Goal: Register for event/course

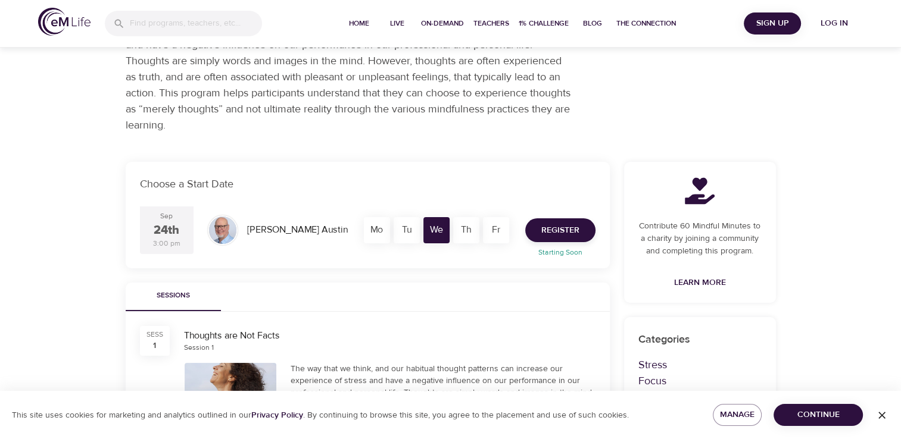
scroll to position [102, 0]
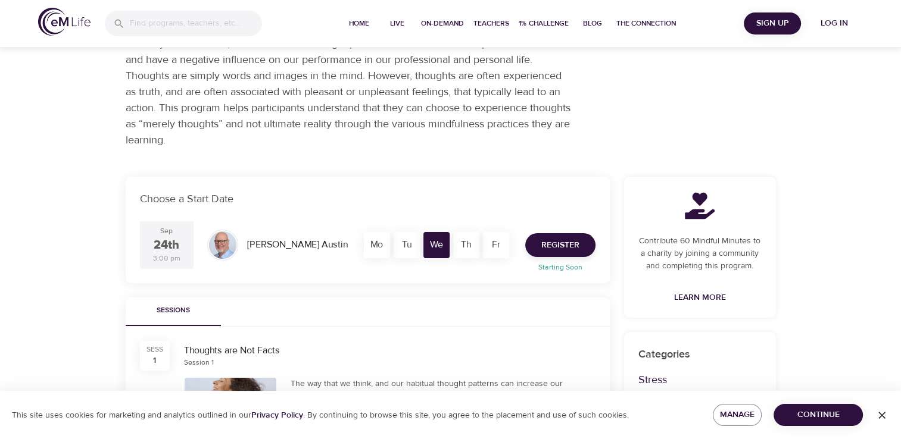
click at [494, 246] on div "Fr" at bounding box center [496, 245] width 26 height 26
click at [404, 249] on div "Tu" at bounding box center [407, 245] width 26 height 26
click at [824, 203] on div "Live Programs Thoughts are Not Facts Thoughts are Not Facts Live Program 1 Sess…" at bounding box center [450, 366] width 901 height 936
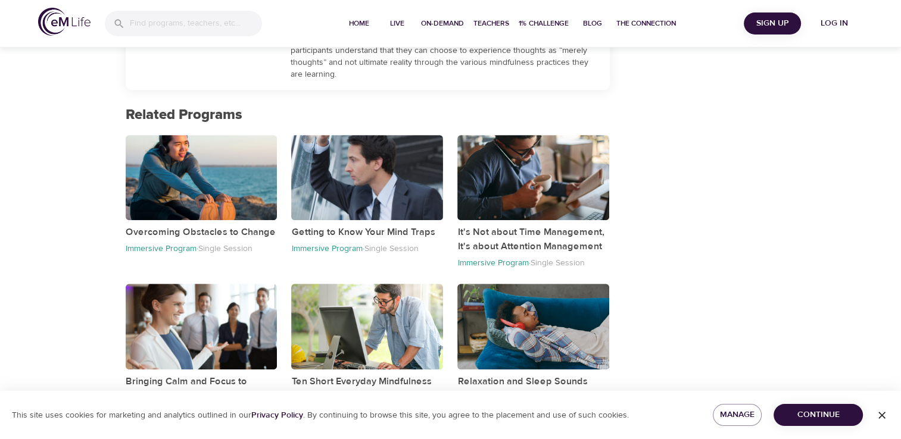
scroll to position [495, 0]
click at [810, 416] on span "Continue" at bounding box center [818, 415] width 70 height 15
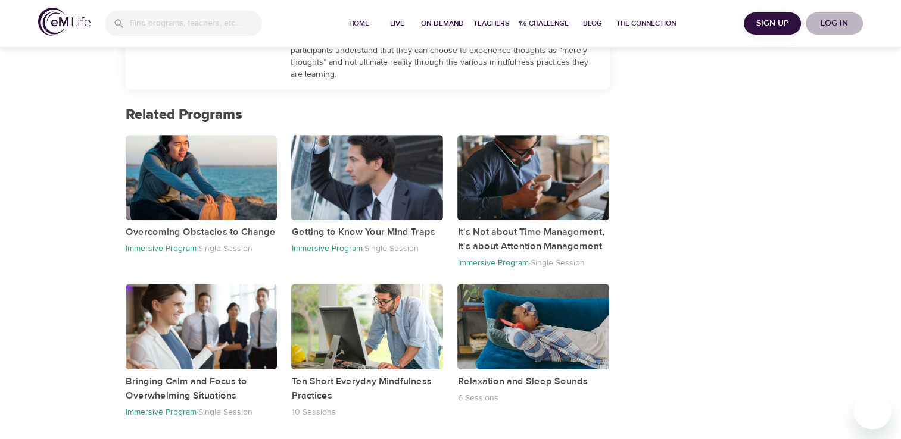
click at [830, 27] on span "Log in" at bounding box center [834, 23] width 48 height 15
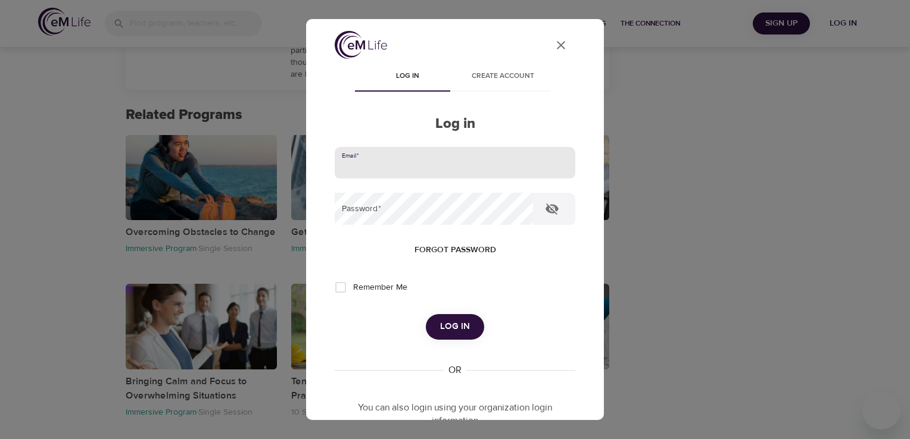
click at [467, 173] on input "email" at bounding box center [455, 163] width 241 height 32
type input "[EMAIL_ADDRESS][DOMAIN_NAME]"
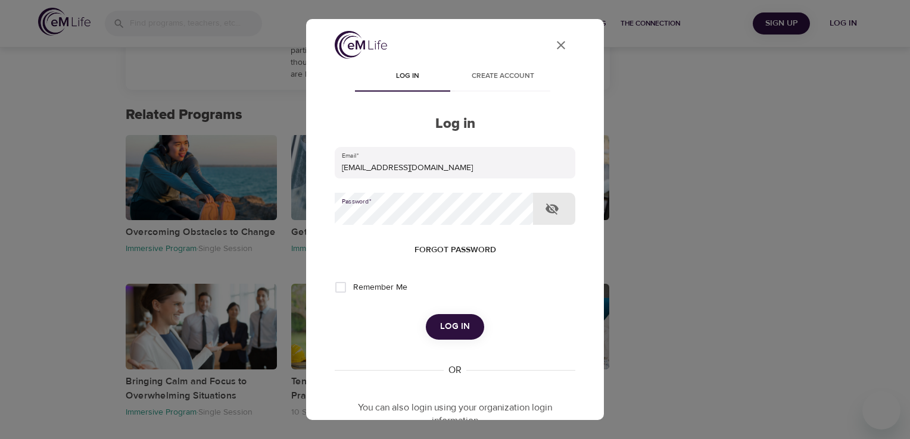
click at [441, 320] on span "Log in" at bounding box center [455, 326] width 30 height 15
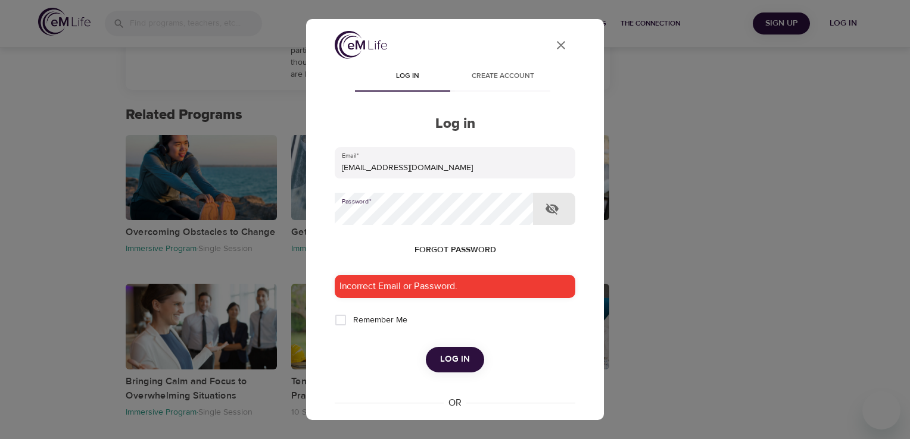
click at [555, 212] on icon "button" at bounding box center [552, 209] width 14 height 14
click at [554, 45] on icon "User Profile" at bounding box center [561, 45] width 14 height 14
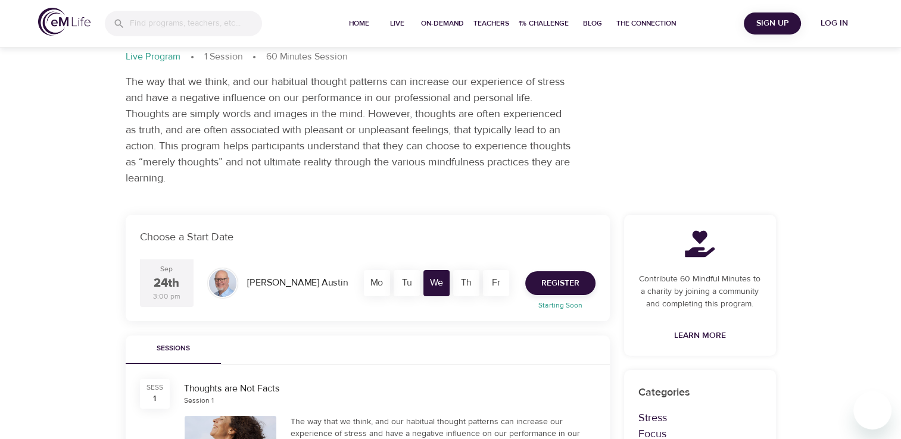
scroll to position [61, 0]
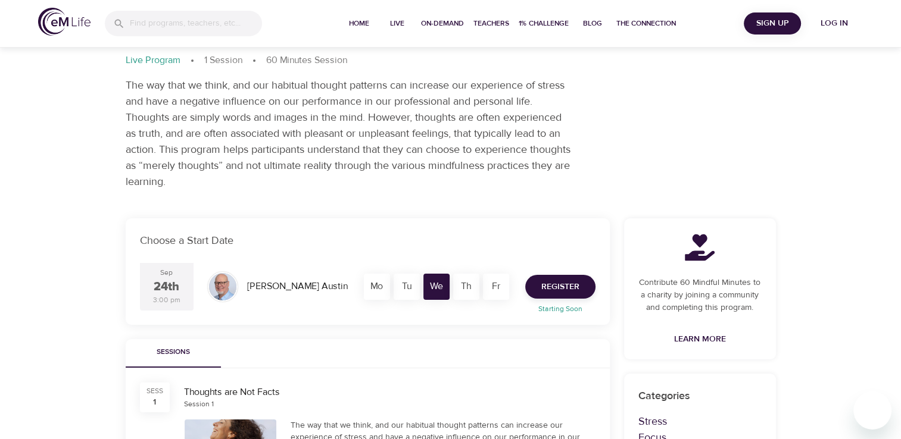
click at [762, 30] on span "Sign Up" at bounding box center [772, 23] width 48 height 15
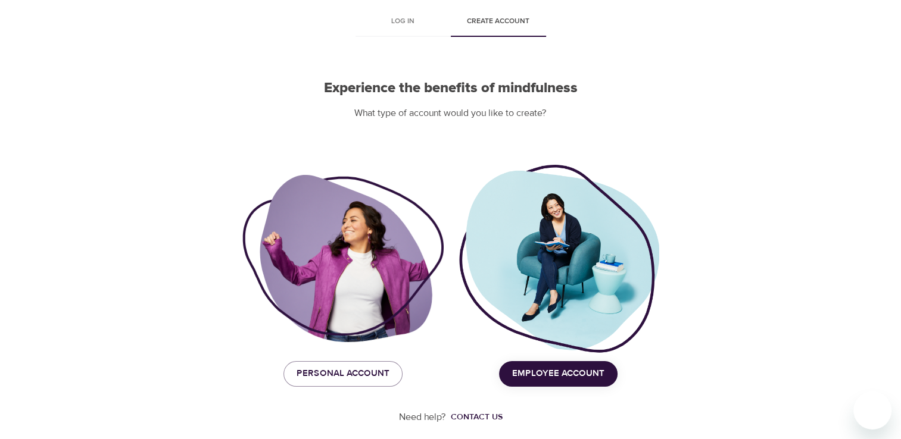
scroll to position [61, 0]
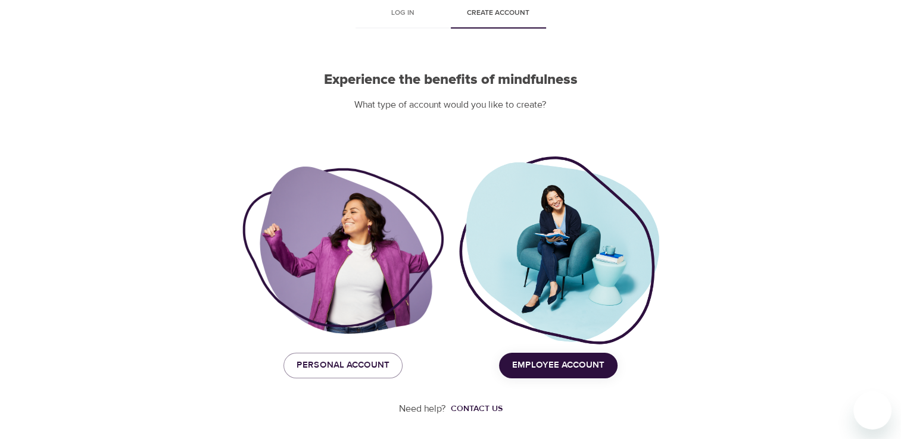
click at [543, 382] on div "Need help? Contact us" at bounding box center [451, 409] width 650 height 61
click at [545, 366] on span "Employee Account" at bounding box center [558, 365] width 92 height 15
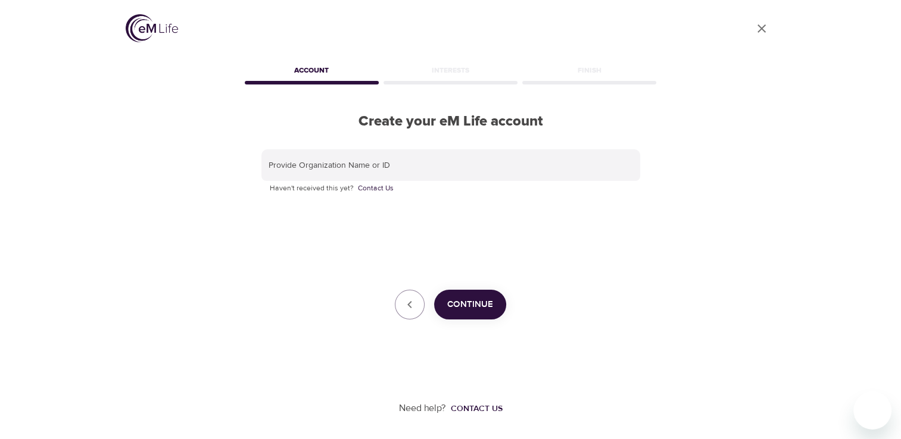
scroll to position [0, 0]
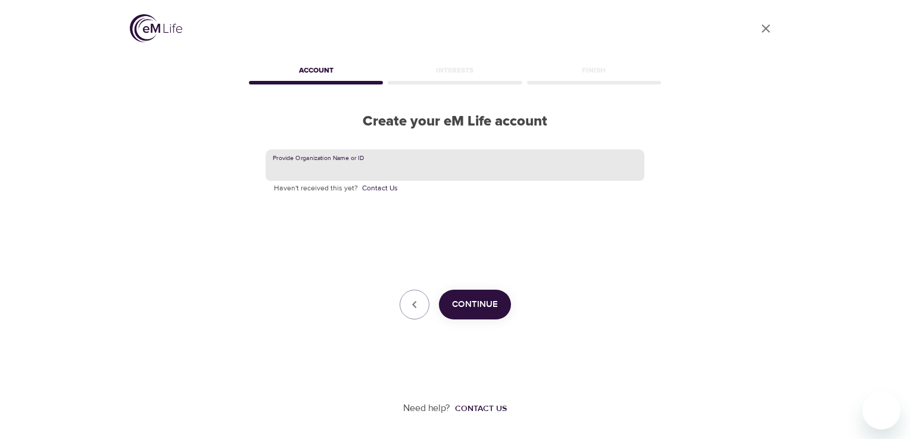
click at [404, 156] on input "text" at bounding box center [455, 165] width 379 height 32
type input "r"
click at [469, 296] on button "Continue" at bounding box center [475, 305] width 72 height 30
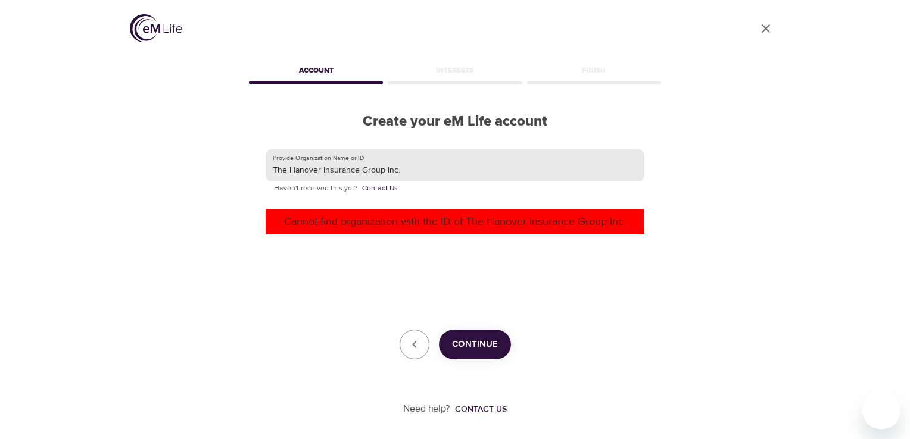
click at [411, 166] on input "The Hanover Insurance Group Inc." at bounding box center [455, 165] width 379 height 32
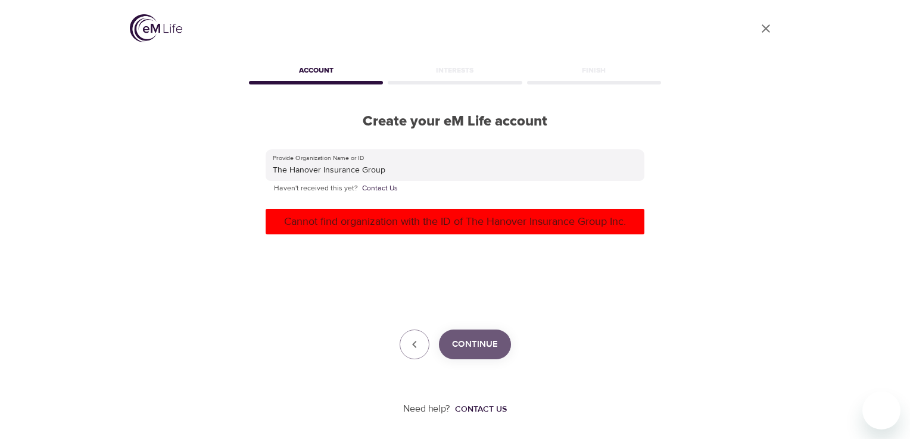
click at [485, 344] on span "Continue" at bounding box center [475, 344] width 46 height 15
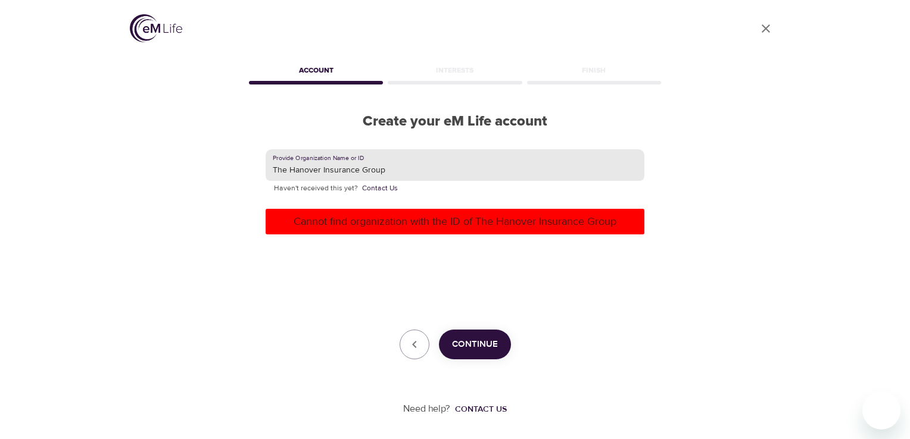
click at [400, 171] on input "The Hanover Insurance Group" at bounding box center [455, 165] width 379 height 32
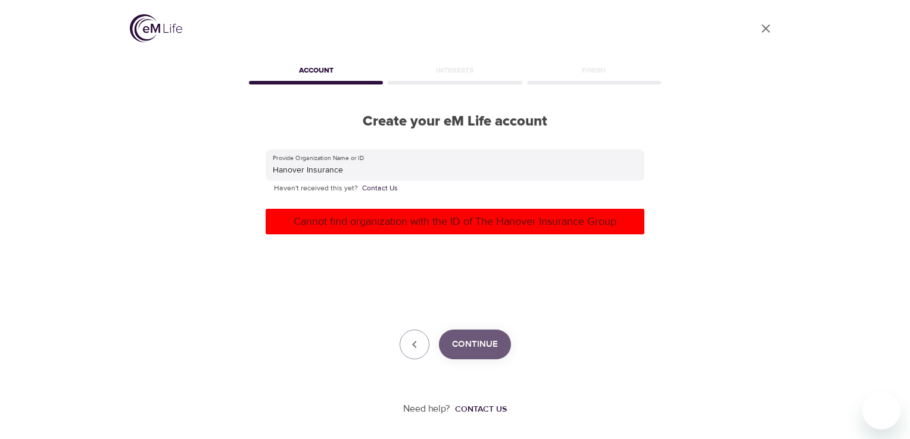
click at [486, 345] on span "Continue" at bounding box center [475, 344] width 46 height 15
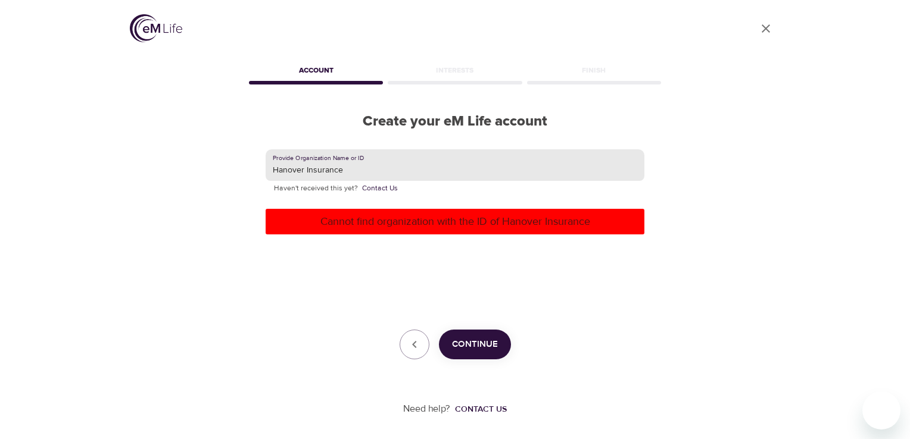
click at [348, 170] on input "Hanover Insurance" at bounding box center [455, 165] width 379 height 32
type input "Hanover"
click at [480, 347] on span "Continue" at bounding box center [475, 344] width 46 height 15
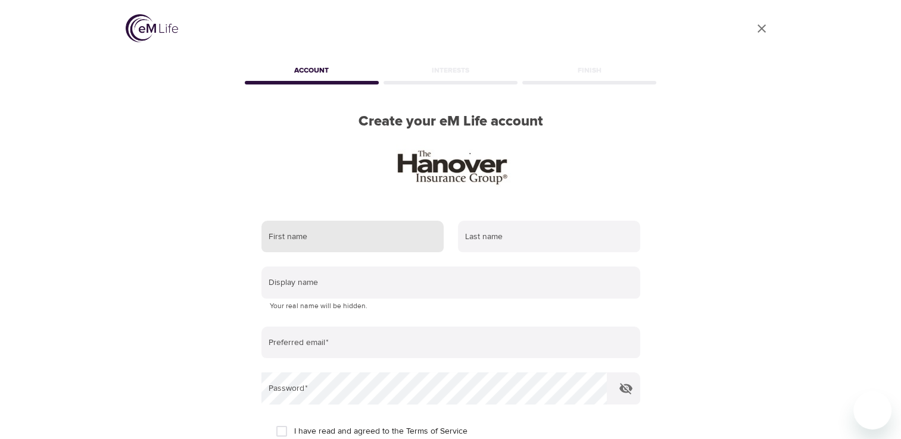
click at [321, 231] on input "text" at bounding box center [352, 237] width 182 height 32
type input "Ramabhadrakiran"
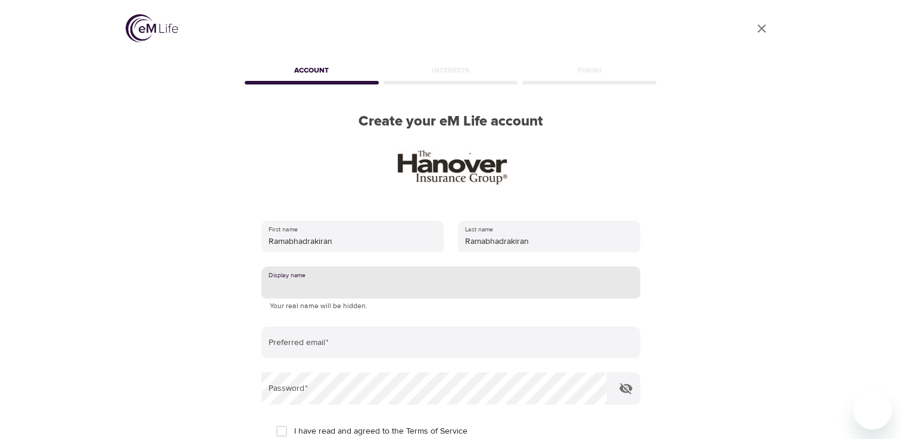
click at [358, 284] on input "text" at bounding box center [450, 283] width 379 height 32
type input "Kiran"
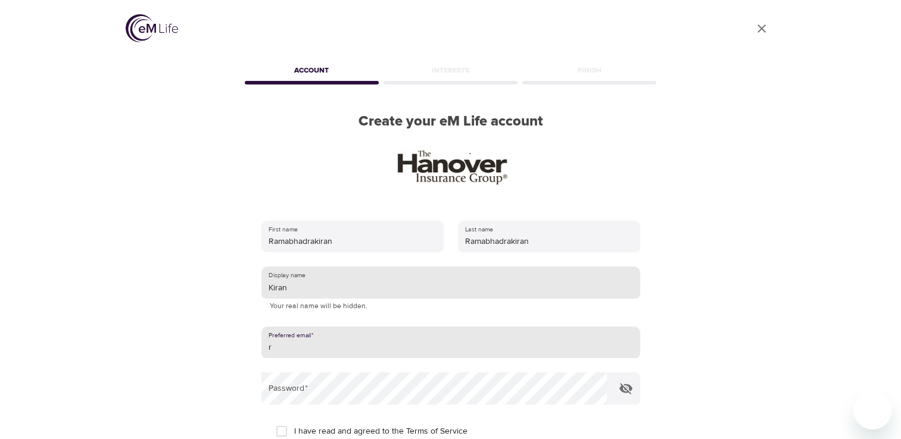
type input "rs"
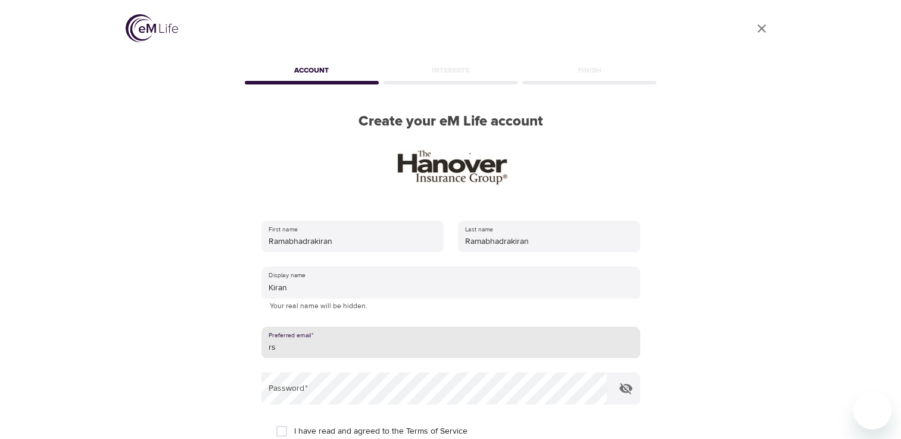
click at [414, 351] on input "rs" at bounding box center [450, 343] width 379 height 32
type input "srkiran356@gmail.com"
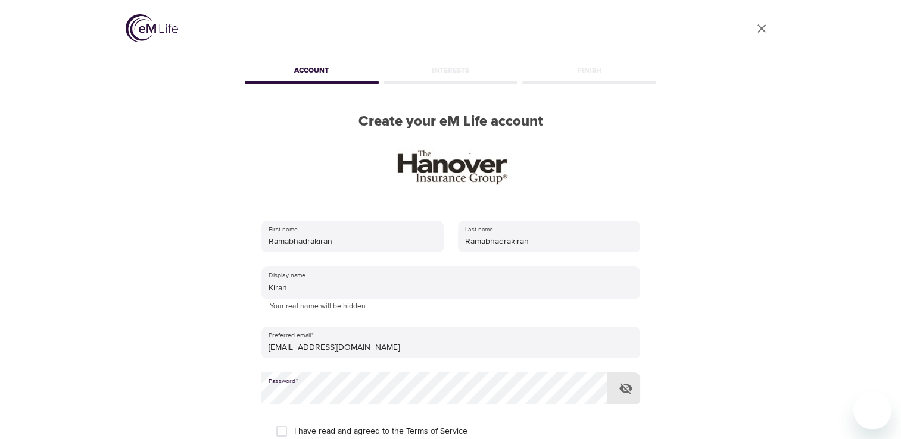
click at [700, 376] on div "User Profile Account Interests Finish Create your eM Life account First name Ra…" at bounding box center [450, 219] width 679 height 439
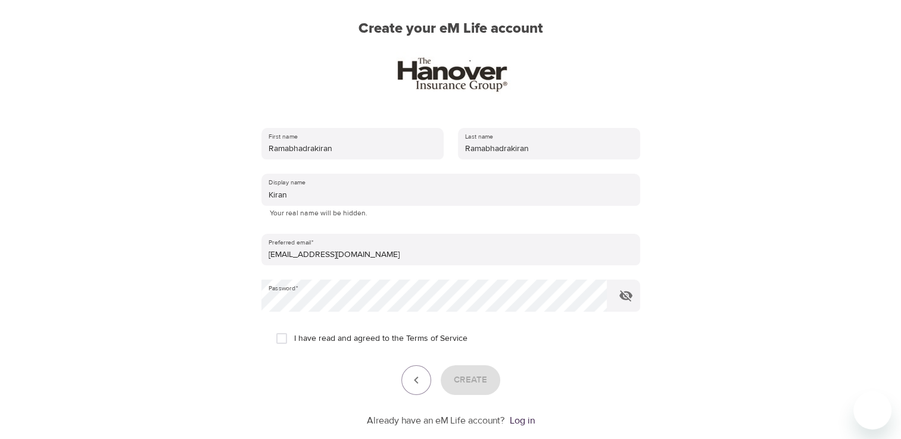
scroll to position [95, 0]
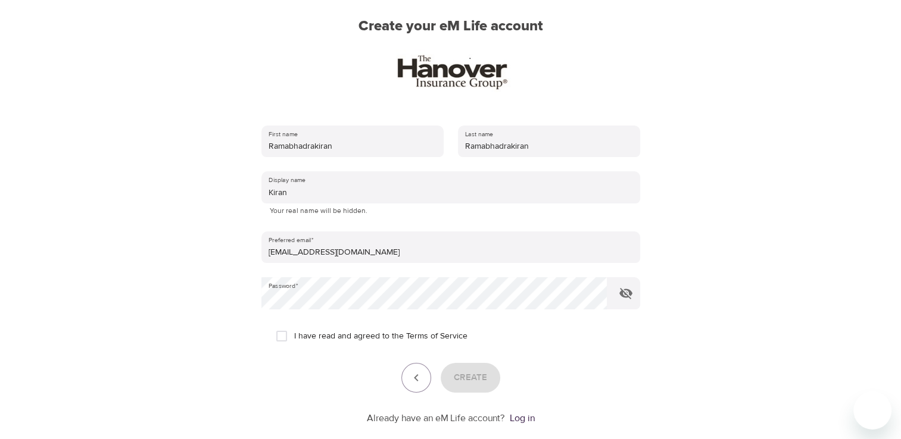
click at [277, 338] on input "I have read and agreed to the Terms of Service" at bounding box center [281, 336] width 25 height 25
checkbox input "true"
click at [471, 376] on span "Create" at bounding box center [470, 377] width 33 height 15
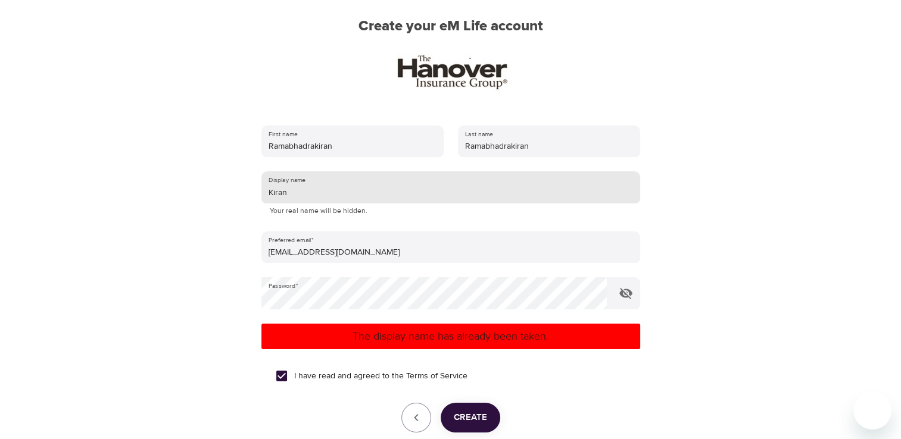
click at [308, 193] on input "Kiran" at bounding box center [450, 187] width 379 height 32
click at [308, 193] on input "SRKiran" at bounding box center [450, 187] width 379 height 32
type input "SRKiran356"
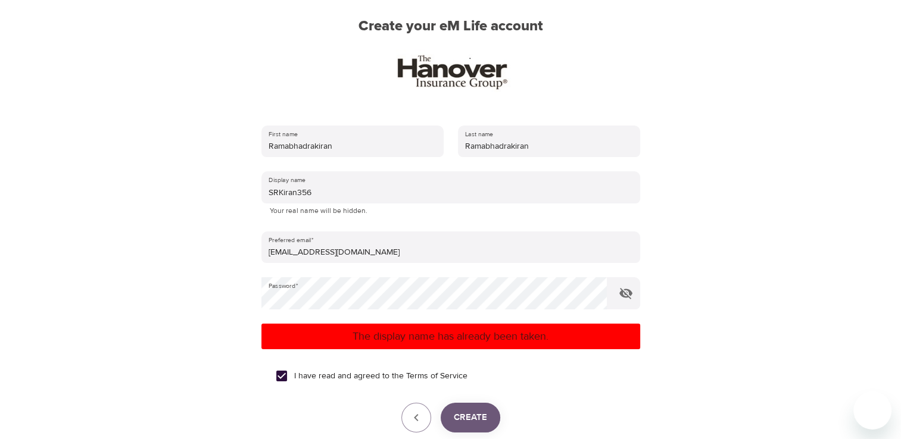
click at [475, 416] on span "Create" at bounding box center [470, 417] width 33 height 15
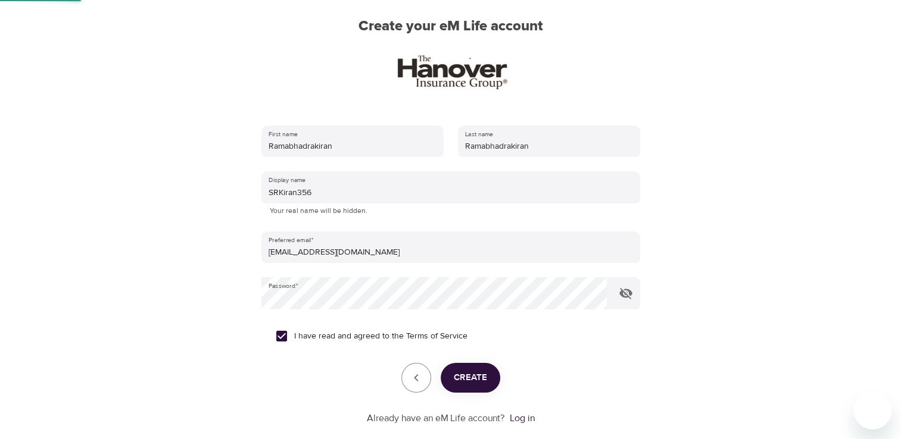
scroll to position [65, 0]
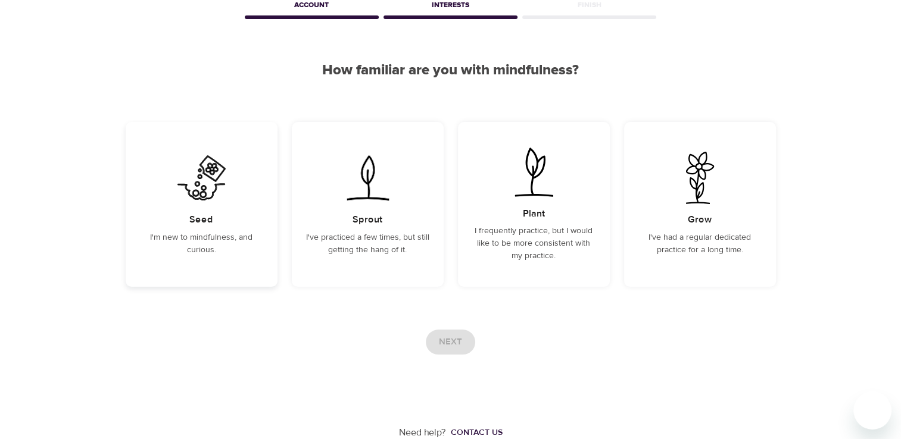
click at [217, 210] on div "Seed I'm new to mindfulness, and curious." at bounding box center [202, 204] width 152 height 165
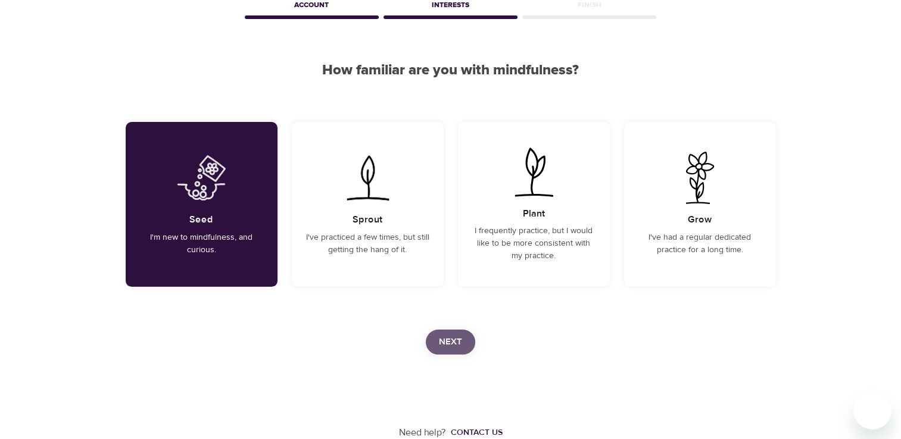
click at [445, 345] on span "Next" at bounding box center [450, 342] width 23 height 15
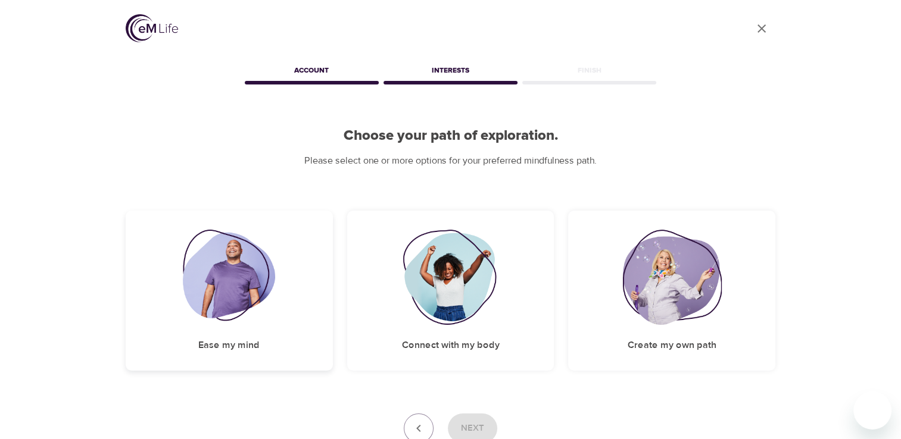
click at [280, 304] on div "Ease my mind" at bounding box center [229, 291] width 207 height 160
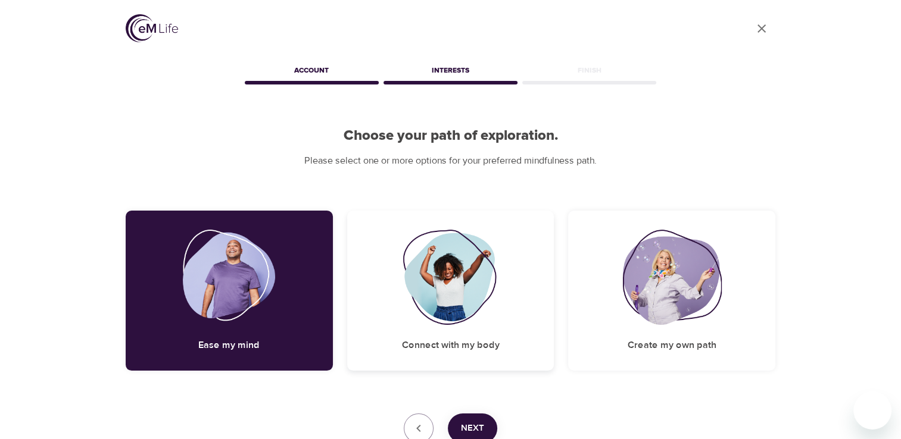
click at [434, 304] on img at bounding box center [450, 277] width 96 height 95
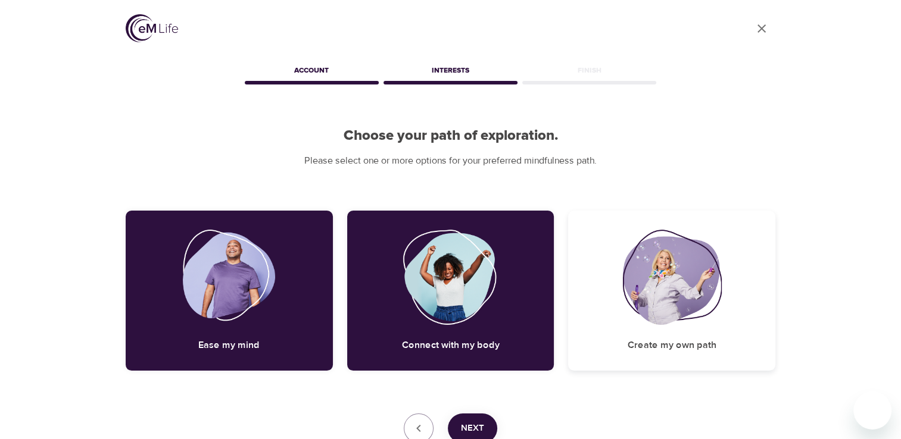
click at [662, 292] on img at bounding box center [671, 277] width 99 height 95
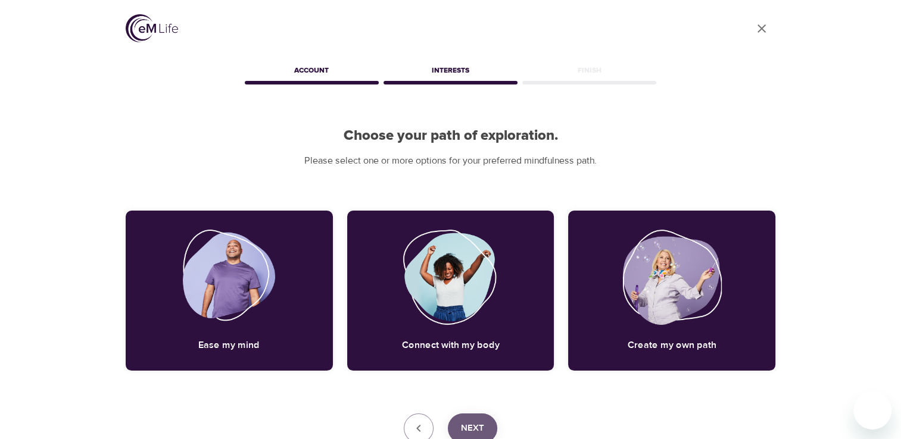
click at [477, 423] on span "Next" at bounding box center [472, 428] width 23 height 15
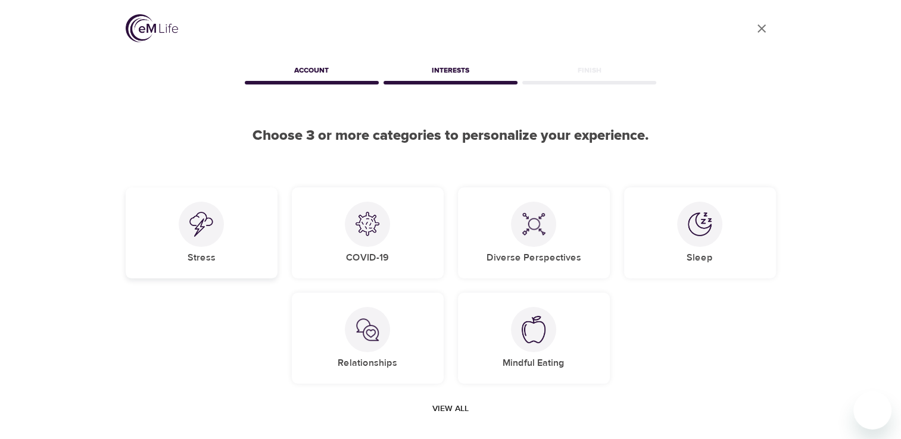
click at [240, 241] on div "Stress" at bounding box center [202, 233] width 152 height 91
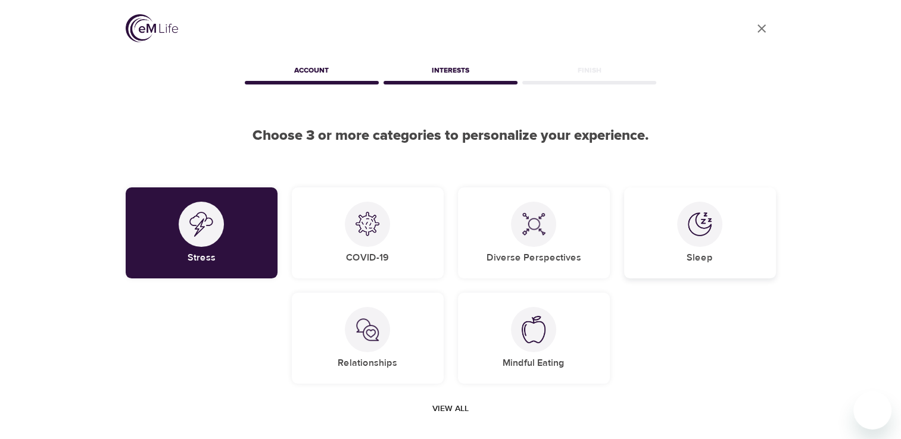
click at [670, 224] on div "Sleep" at bounding box center [700, 233] width 152 height 91
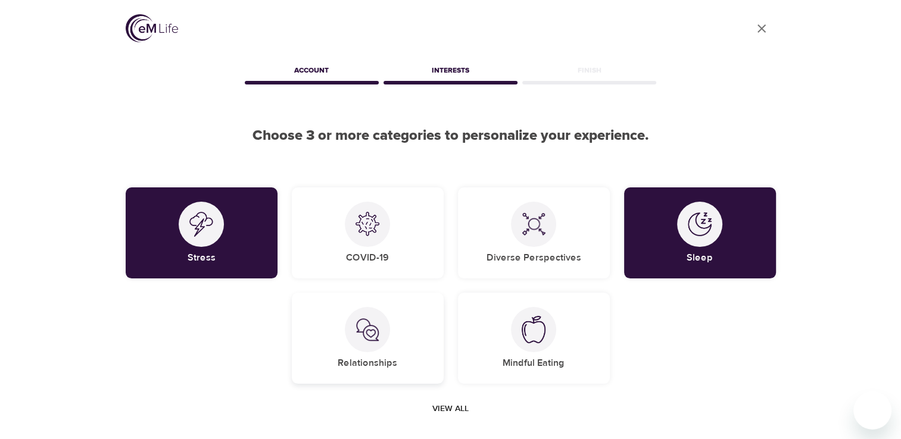
click at [389, 351] on div "Relationships" at bounding box center [368, 338] width 152 height 91
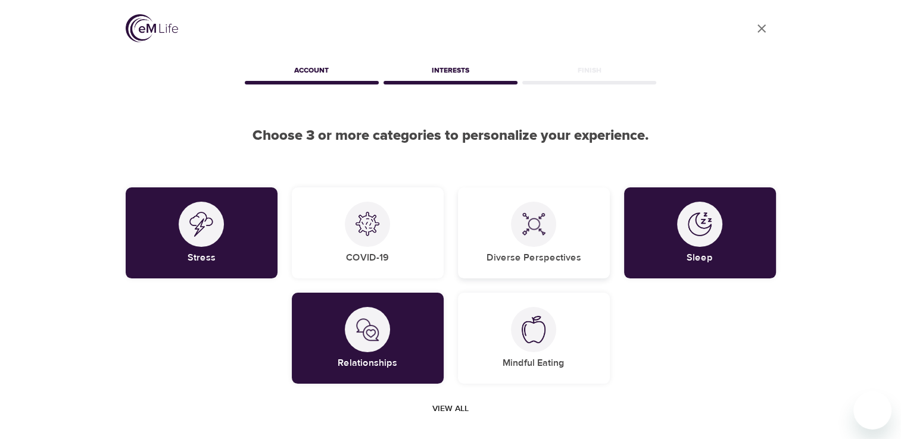
click at [560, 248] on div "Diverse Perspectives" at bounding box center [534, 233] width 152 height 91
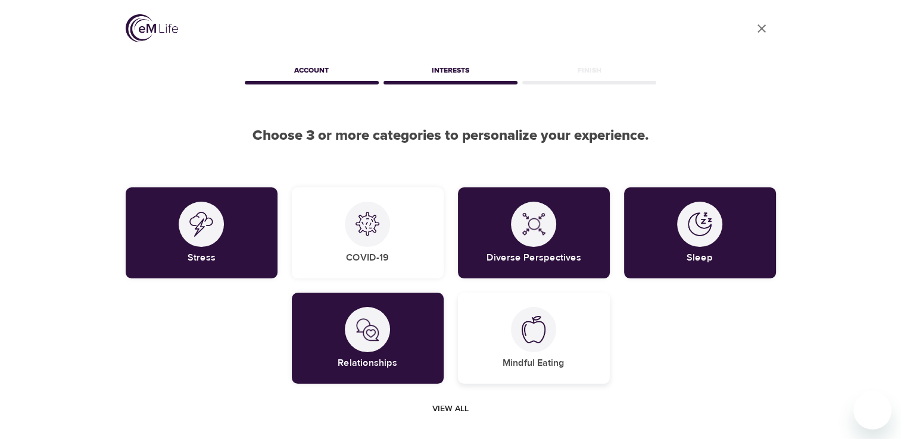
click at [544, 357] on h5 "Mindful Eating" at bounding box center [534, 363] width 62 height 13
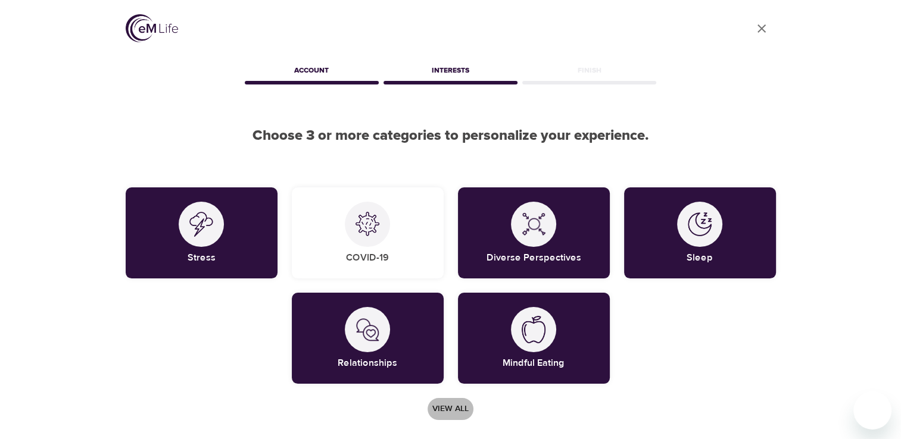
click at [448, 401] on button "View all" at bounding box center [450, 409] width 46 height 22
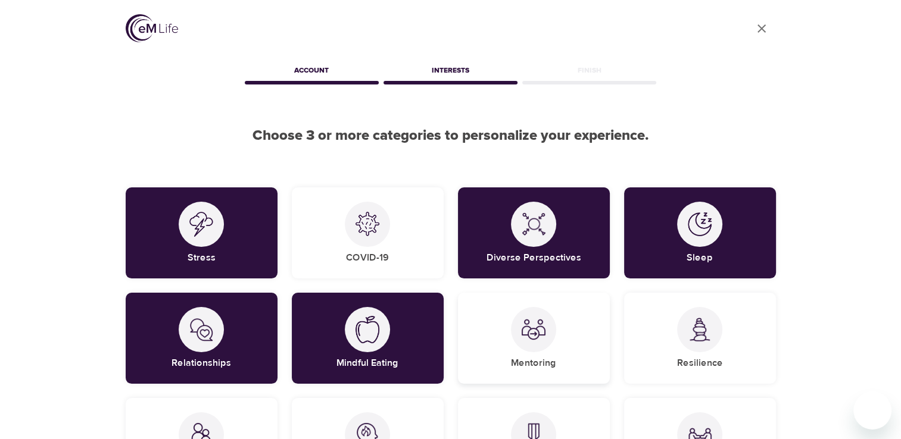
click at [564, 342] on div "Mentoring" at bounding box center [534, 338] width 152 height 91
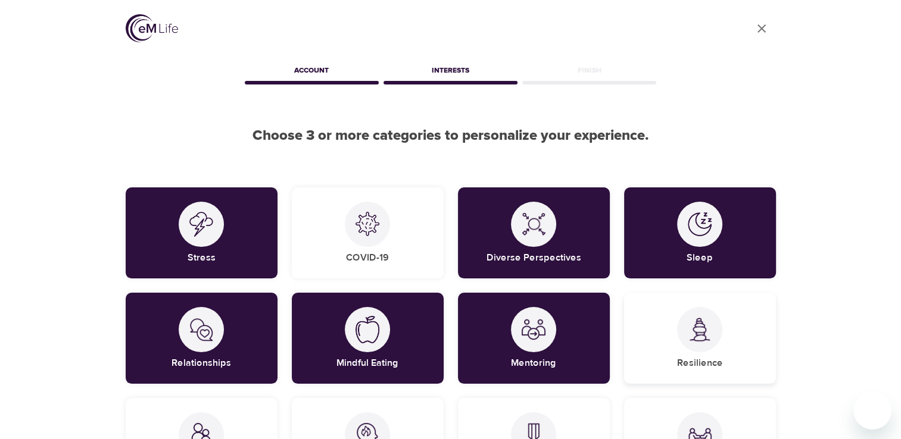
click at [688, 335] on img at bounding box center [700, 330] width 24 height 24
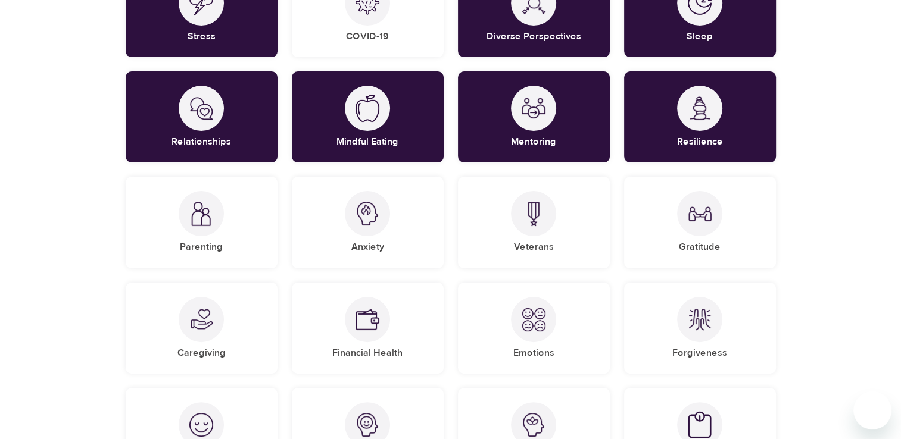
scroll to position [228, 0]
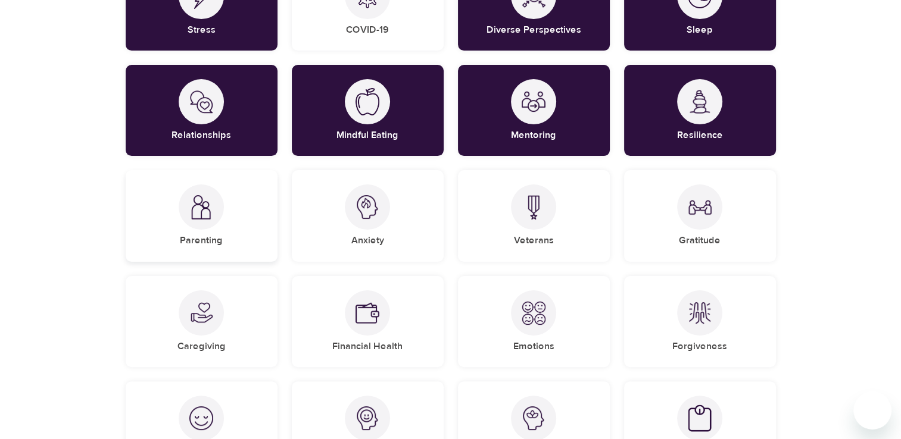
click at [210, 223] on div at bounding box center [201, 207] width 45 height 45
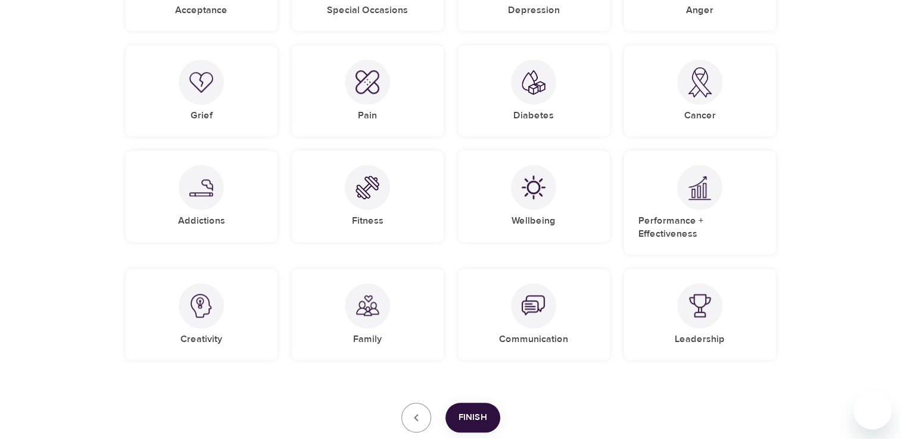
scroll to position [882, 0]
click at [483, 409] on span "Finish" at bounding box center [472, 416] width 29 height 15
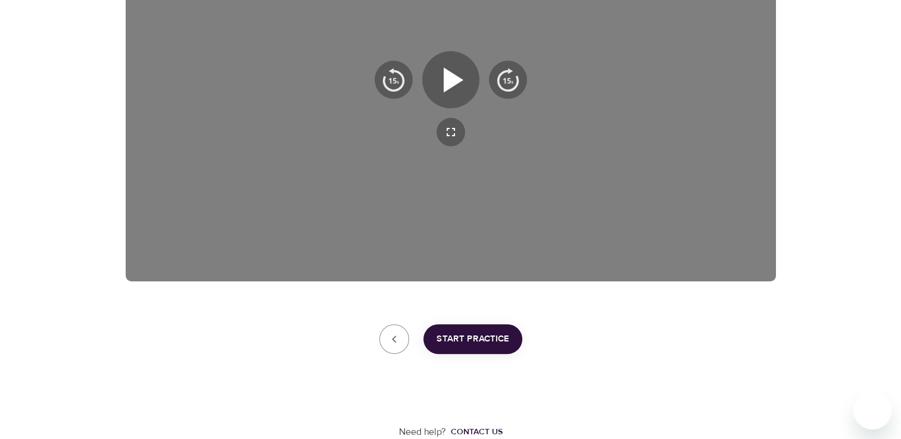
scroll to position [230, 0]
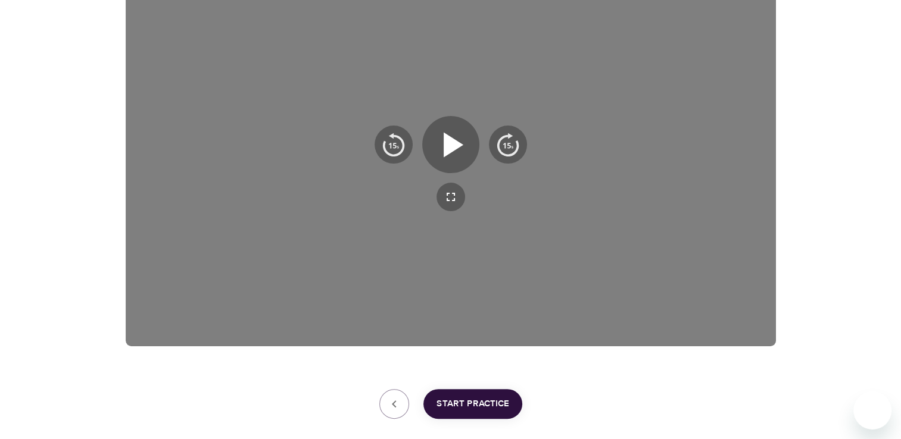
click at [491, 405] on span "Start Practice" at bounding box center [472, 404] width 73 height 15
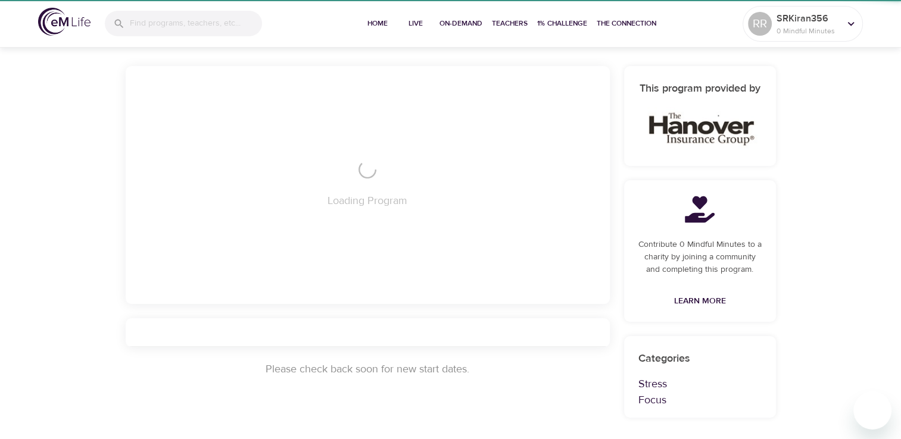
scroll to position [168, 0]
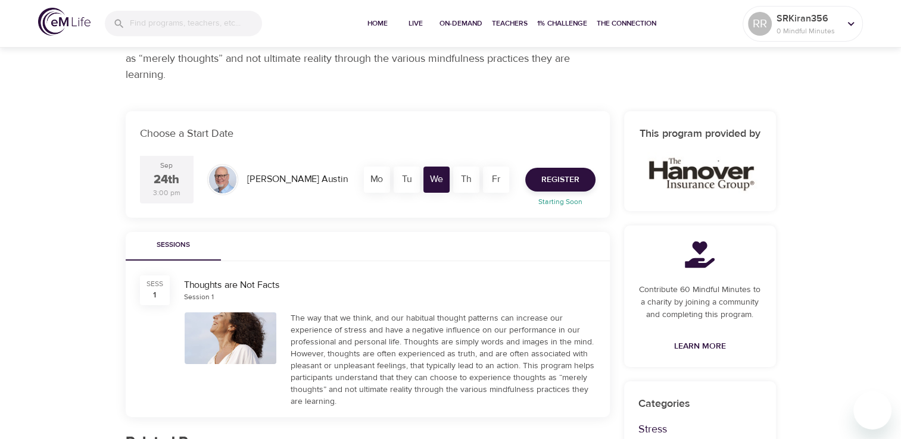
click at [457, 180] on div "Th" at bounding box center [466, 180] width 26 height 26
click at [543, 186] on span "Register" at bounding box center [560, 180] width 38 height 15
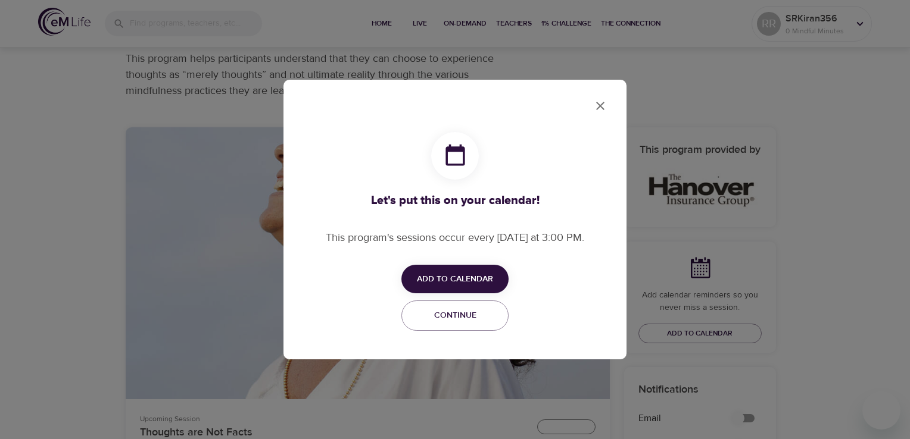
checkbox input "true"
click at [485, 282] on span "Add to Calendar" at bounding box center [455, 279] width 76 height 15
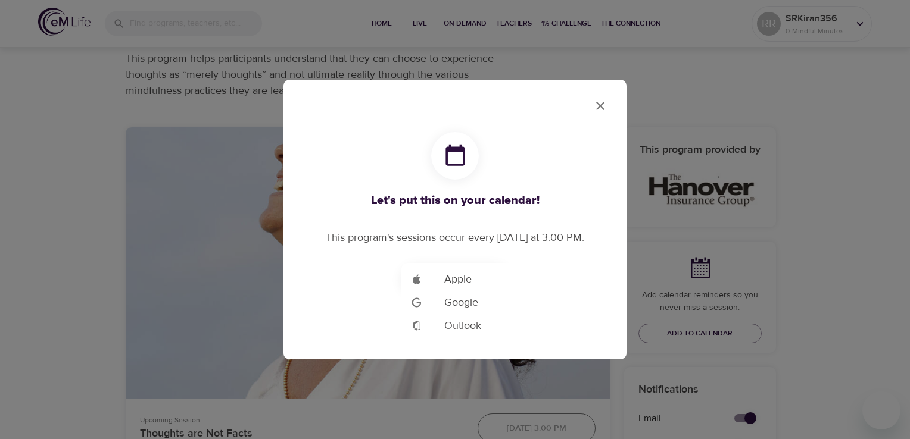
click at [463, 336] on li "Add to Google Calendar Outlook" at bounding box center [472, 325] width 143 height 23
click at [456, 281] on span "Apple" at bounding box center [457, 280] width 27 height 16
click at [597, 108] on div at bounding box center [455, 219] width 910 height 439
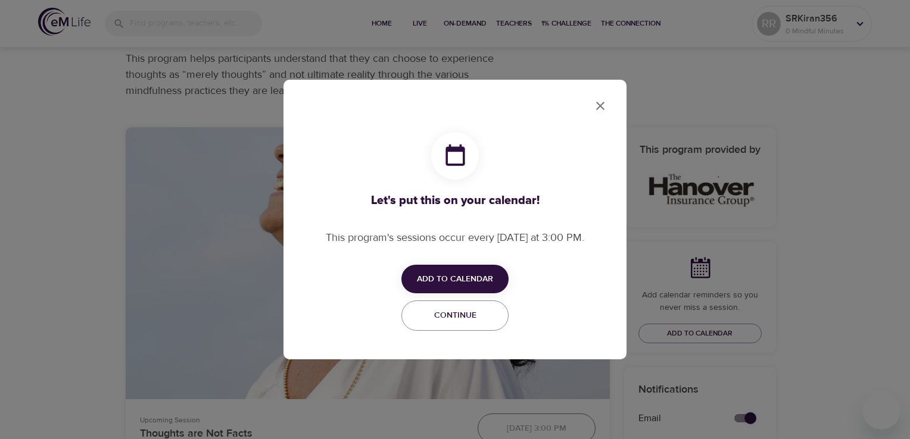
click at [599, 104] on icon "close" at bounding box center [600, 106] width 14 height 14
